Goal: Information Seeking & Learning: Find specific fact

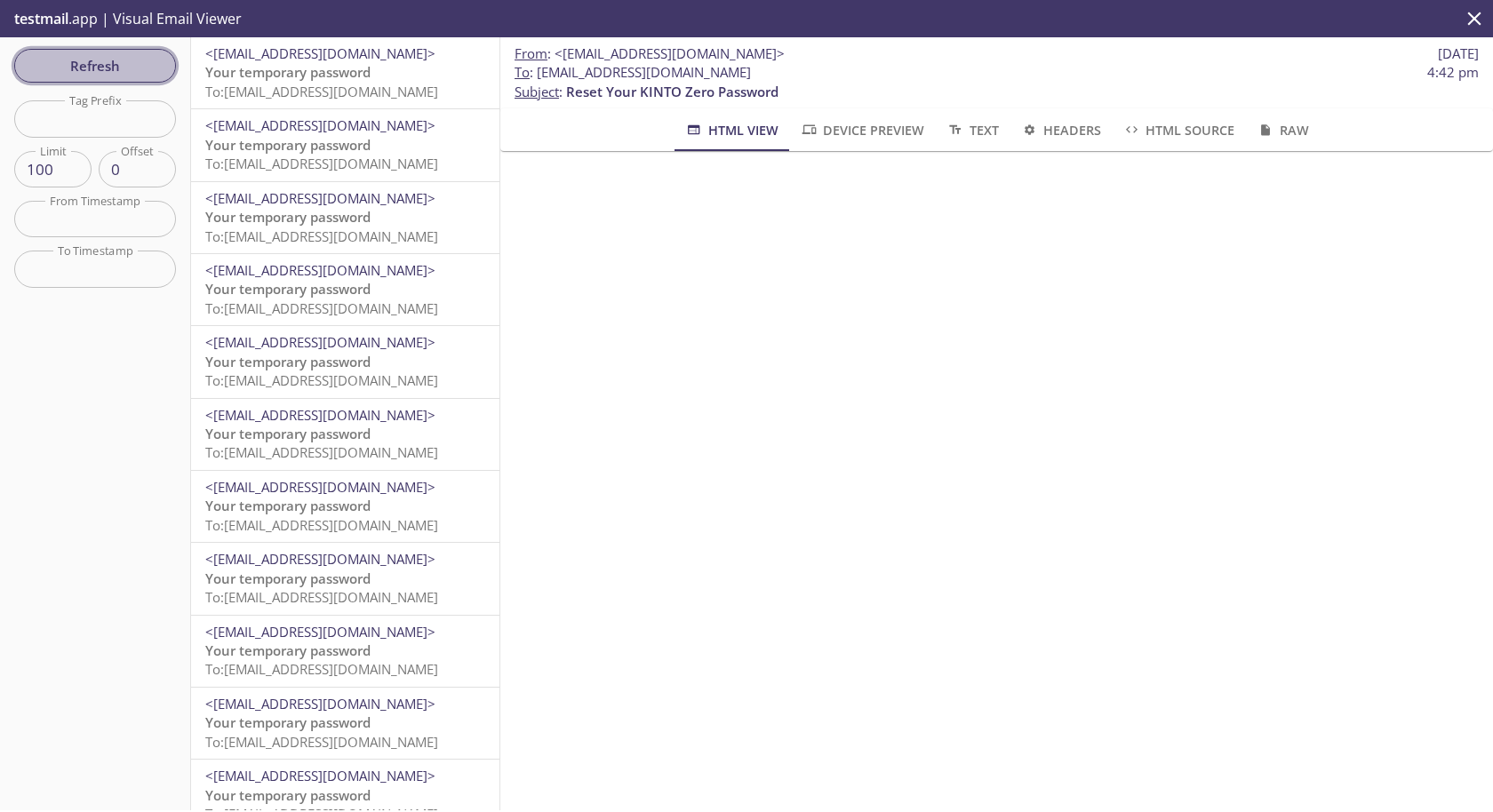
click at [117, 63] on span "Refresh" at bounding box center [95, 66] width 134 height 23
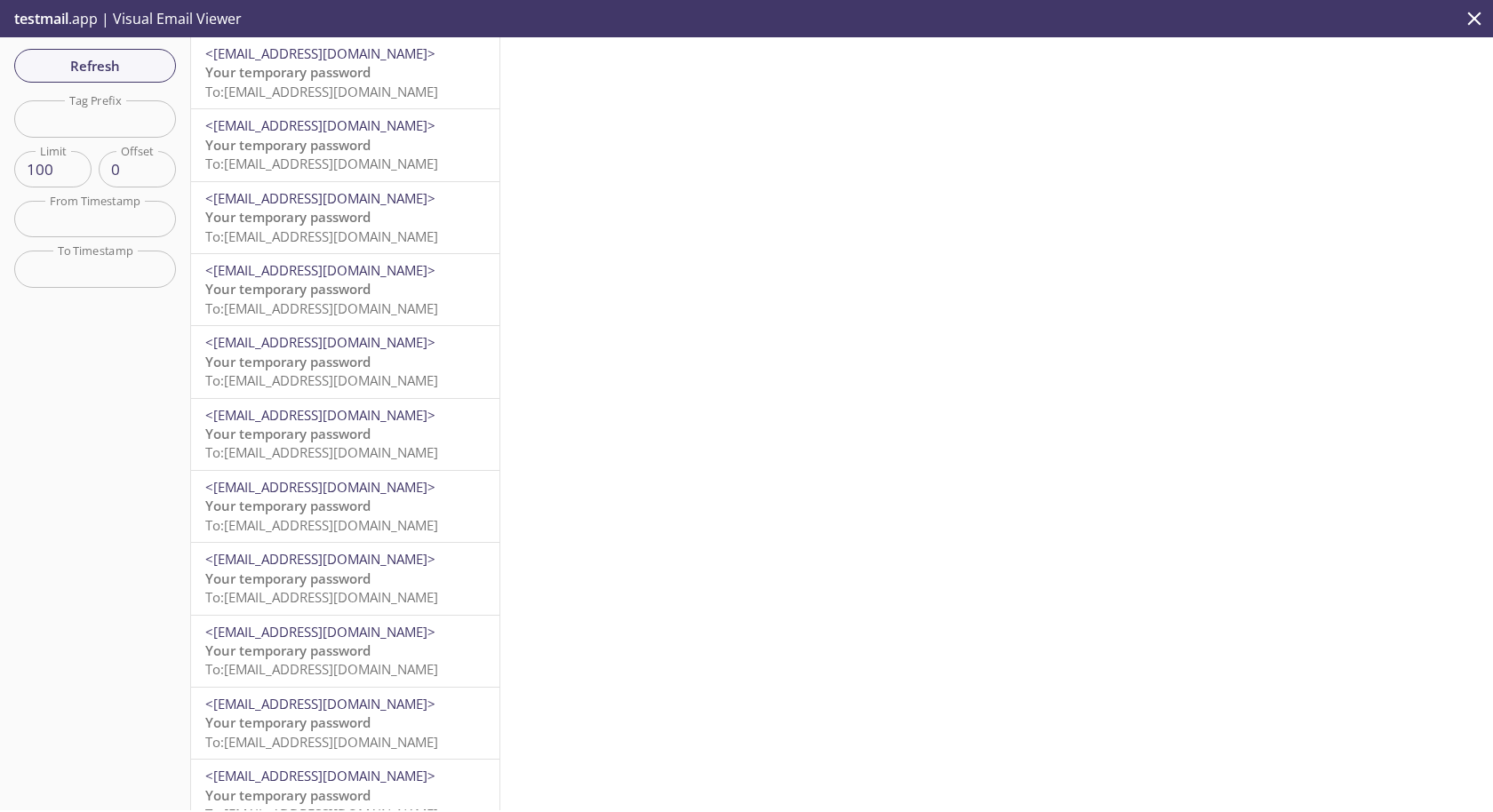
click at [293, 59] on span "<[EMAIL_ADDRESS][DOMAIN_NAME]>" at bounding box center [320, 53] width 230 height 18
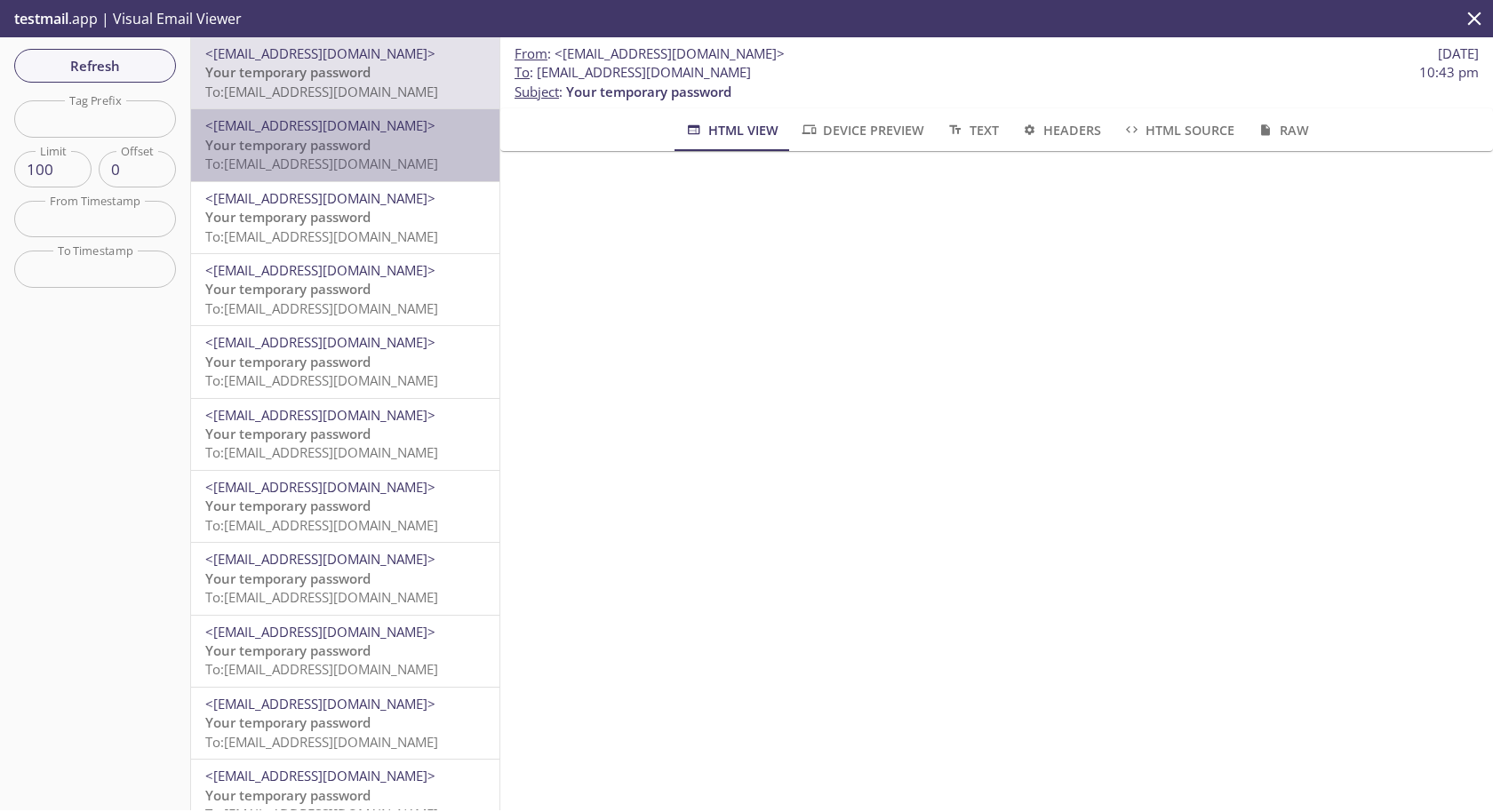
click at [325, 149] on span "Your temporary password" at bounding box center [288, 145] width 165 height 18
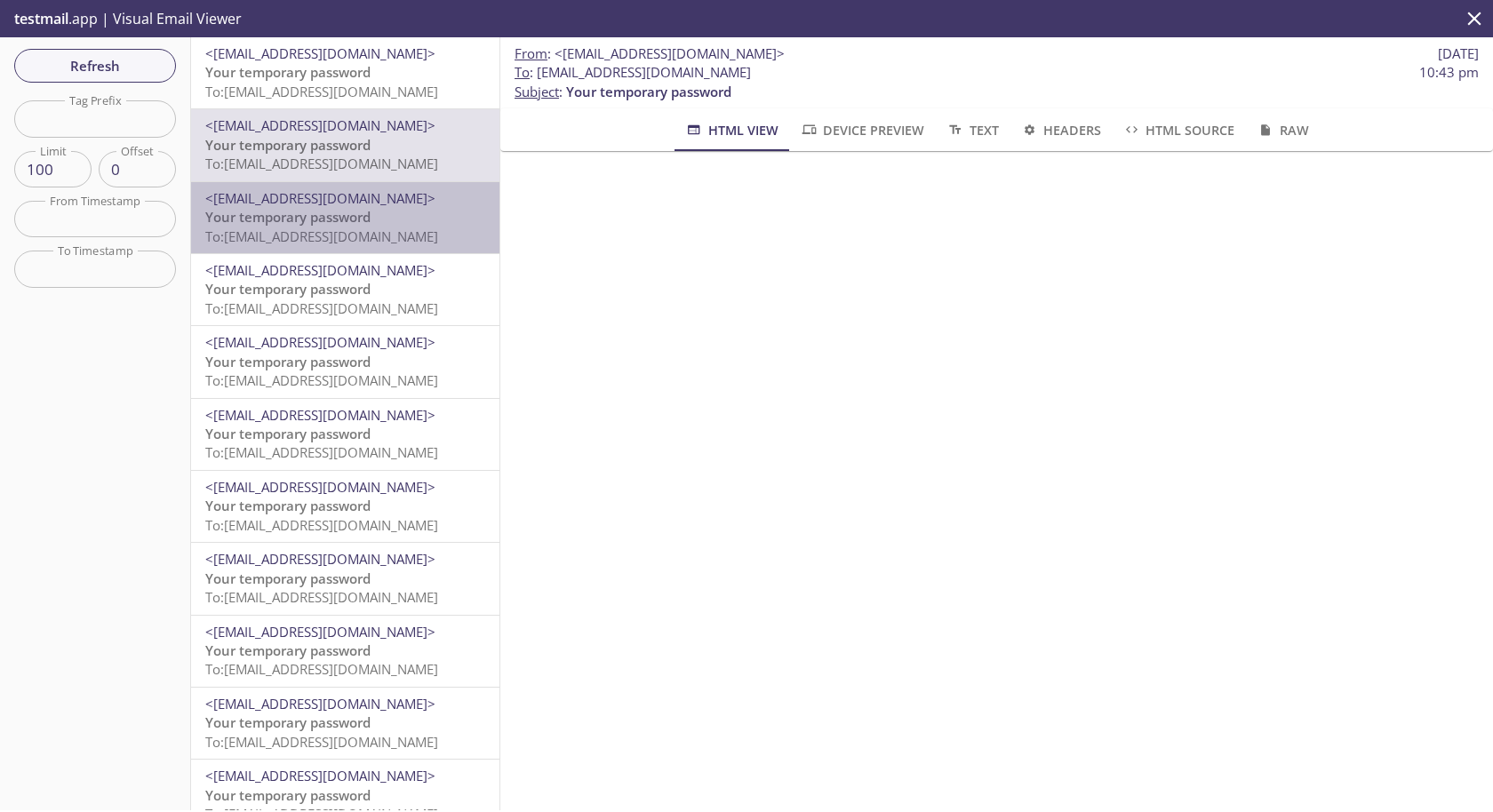
click at [321, 227] on span "To: esgjavaqa.org-admin-regen+rutherford783@inbox.testmail.app" at bounding box center [322, 236] width 233 height 18
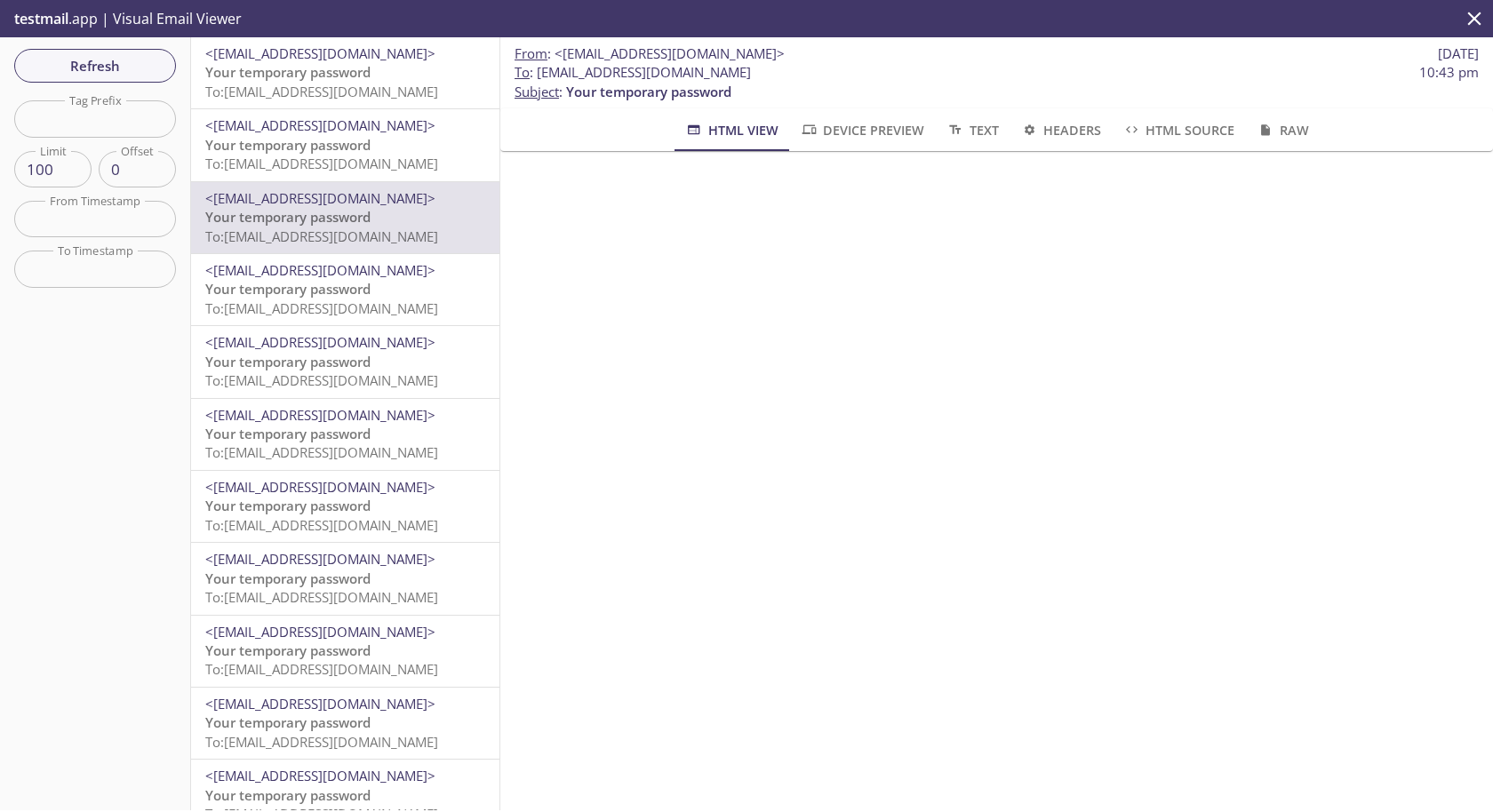
click at [318, 300] on span "To: esgjavaqa.basic-user-regen+crooks681@inbox.testmail.app" at bounding box center [322, 308] width 233 height 18
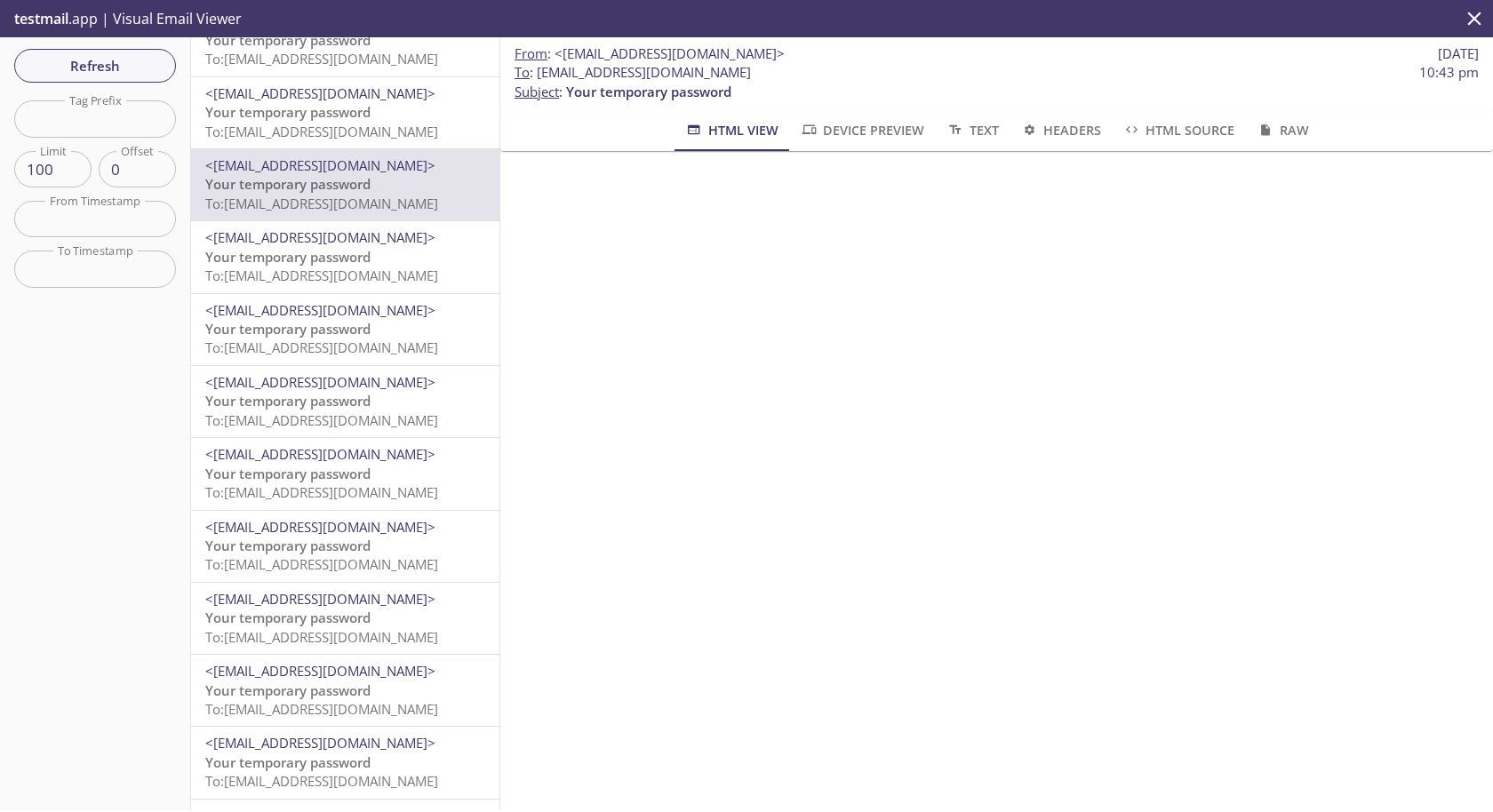
scroll to position [106, 0]
drag, startPoint x: 570, startPoint y: 96, endPoint x: 770, endPoint y: 102, distance: 200.1
click at [769, 102] on div "From : <noreply@kintozero.com.staging.kjforge.xyz> 10 Oct 2025 To : esgjavaqa.b…" at bounding box center [997, 73] width 993 height 71
copy span "Your temporary password"
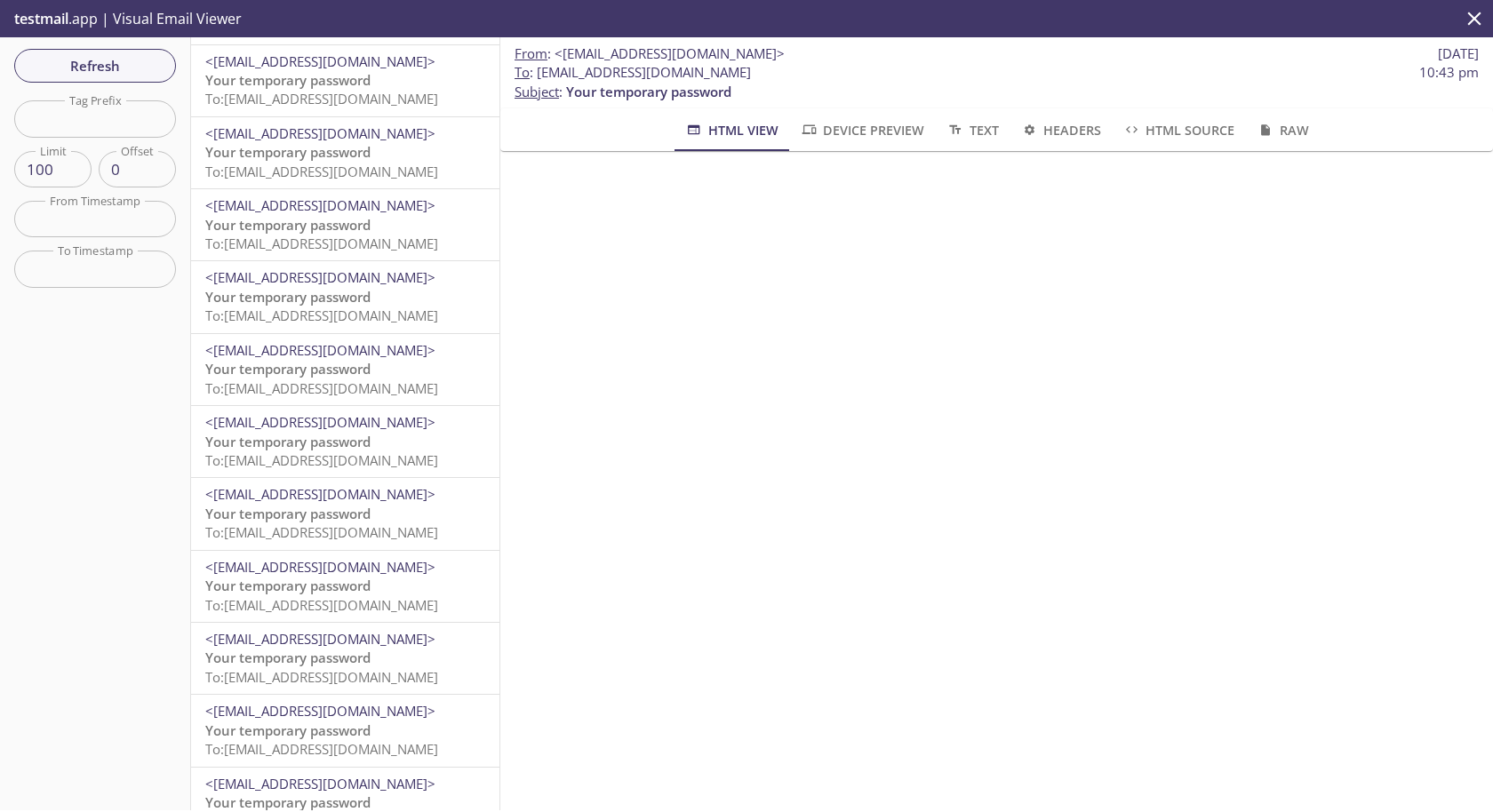
scroll to position [444, 0]
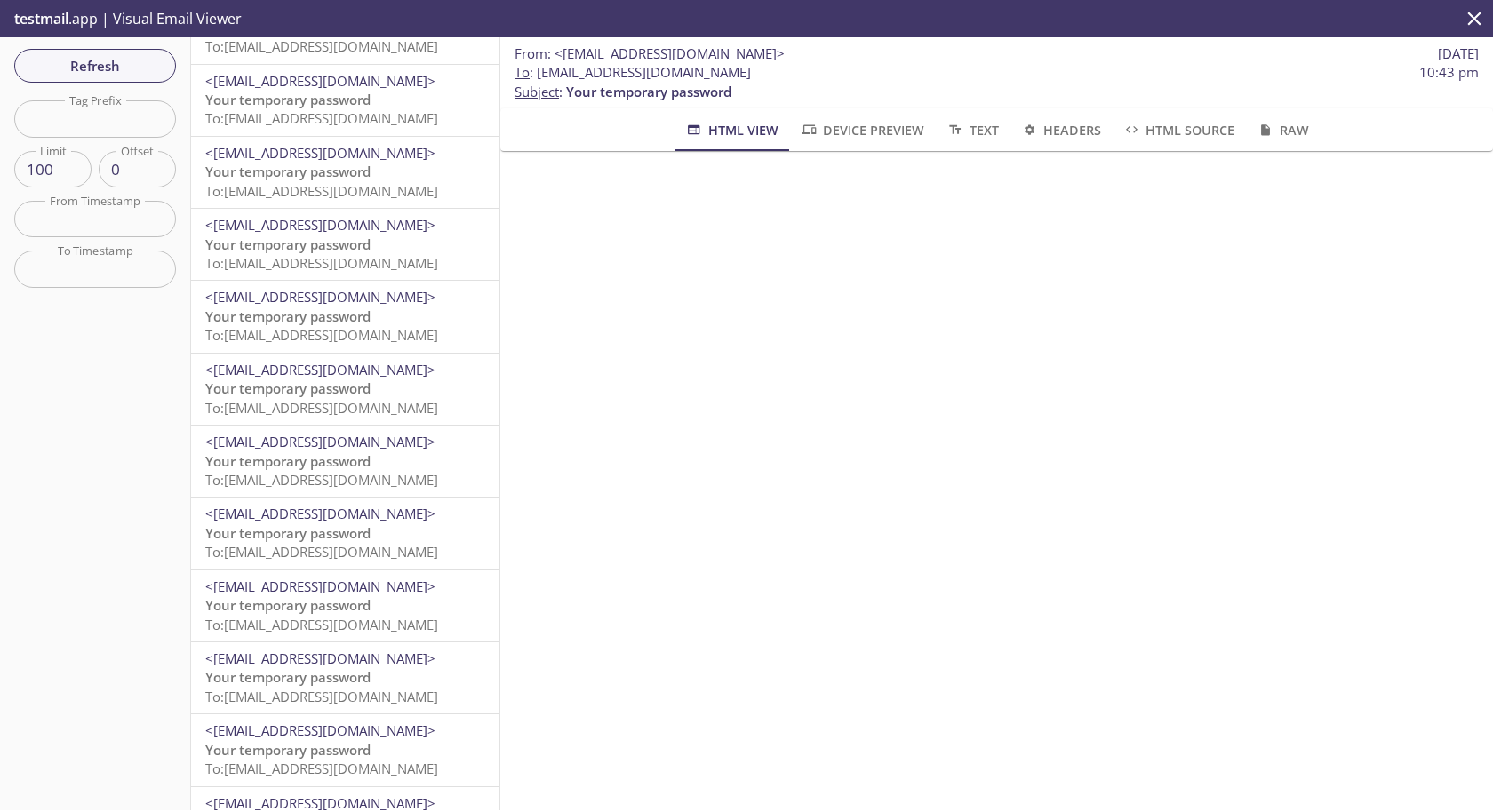
scroll to position [6487, 0]
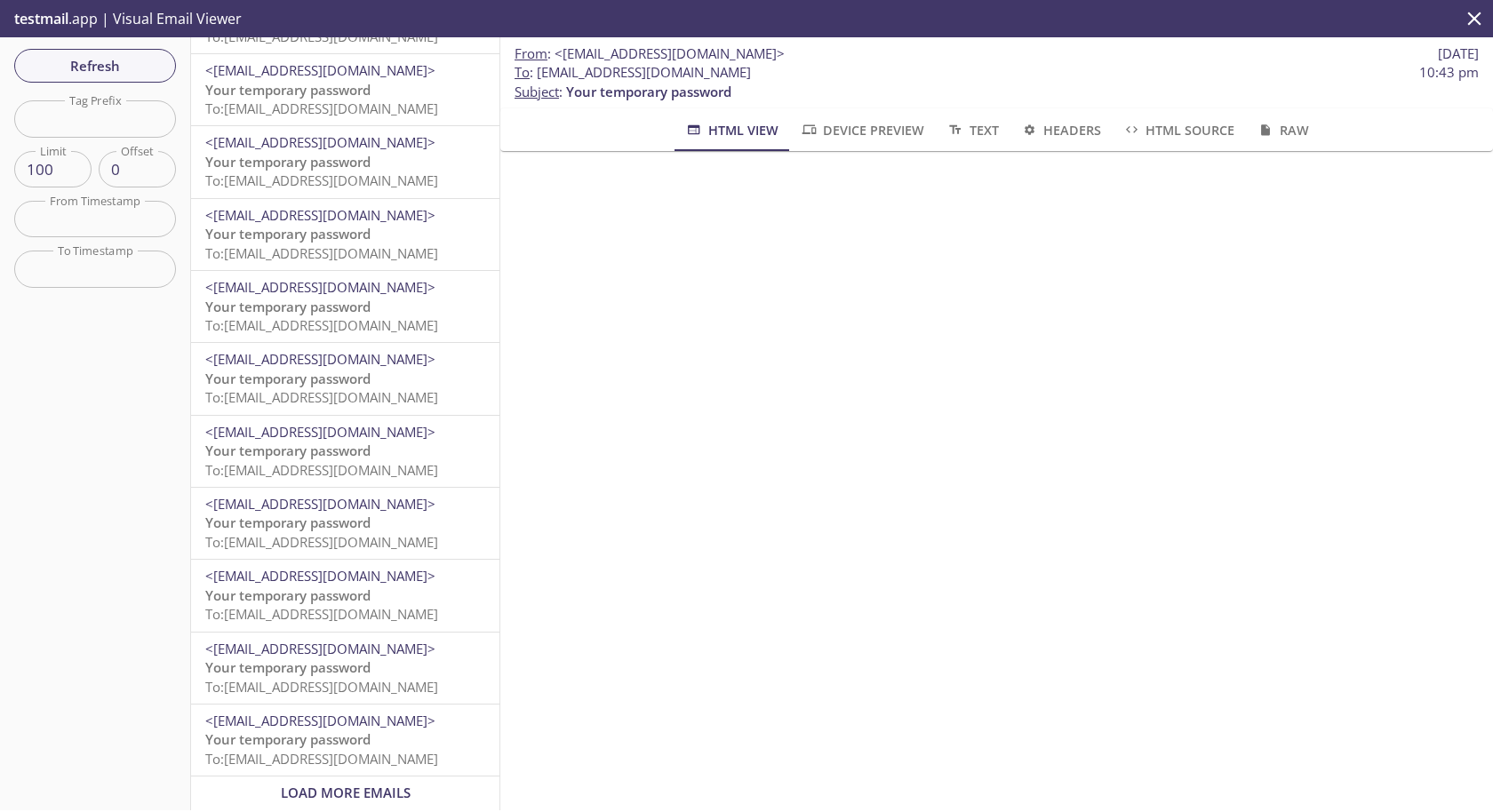
click at [631, 230] on div at bounding box center [997, 195] width 993 height 87
